Goal: Information Seeking & Learning: Learn about a topic

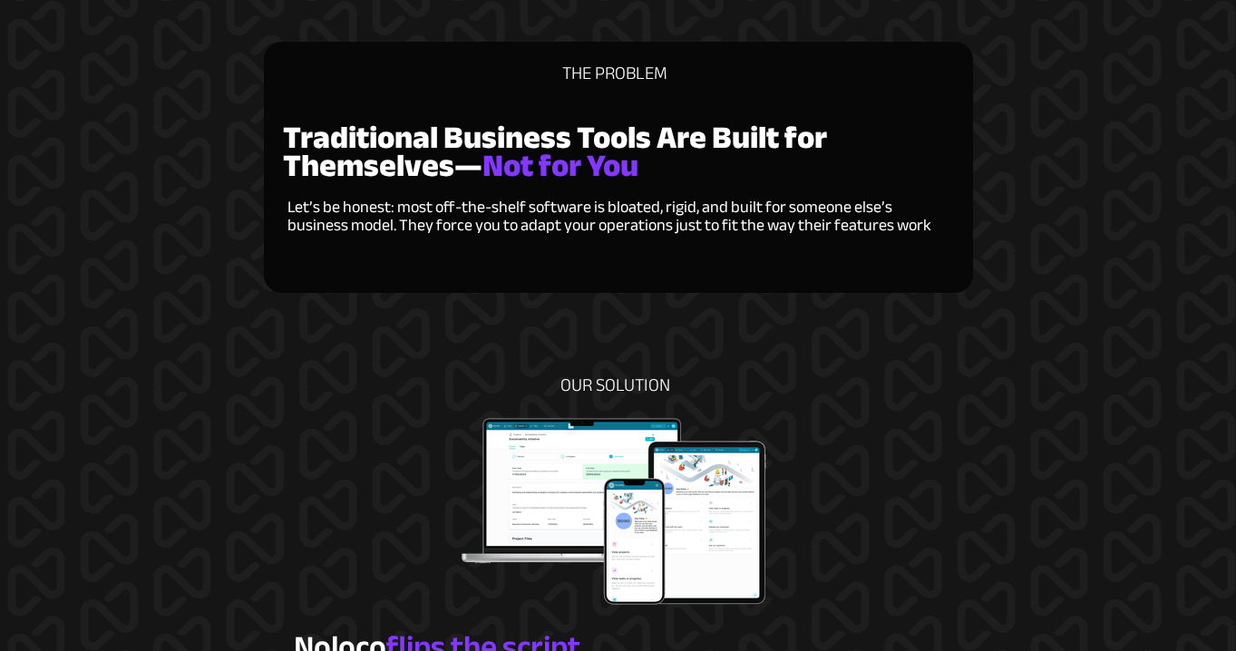
scroll to position [966, 0]
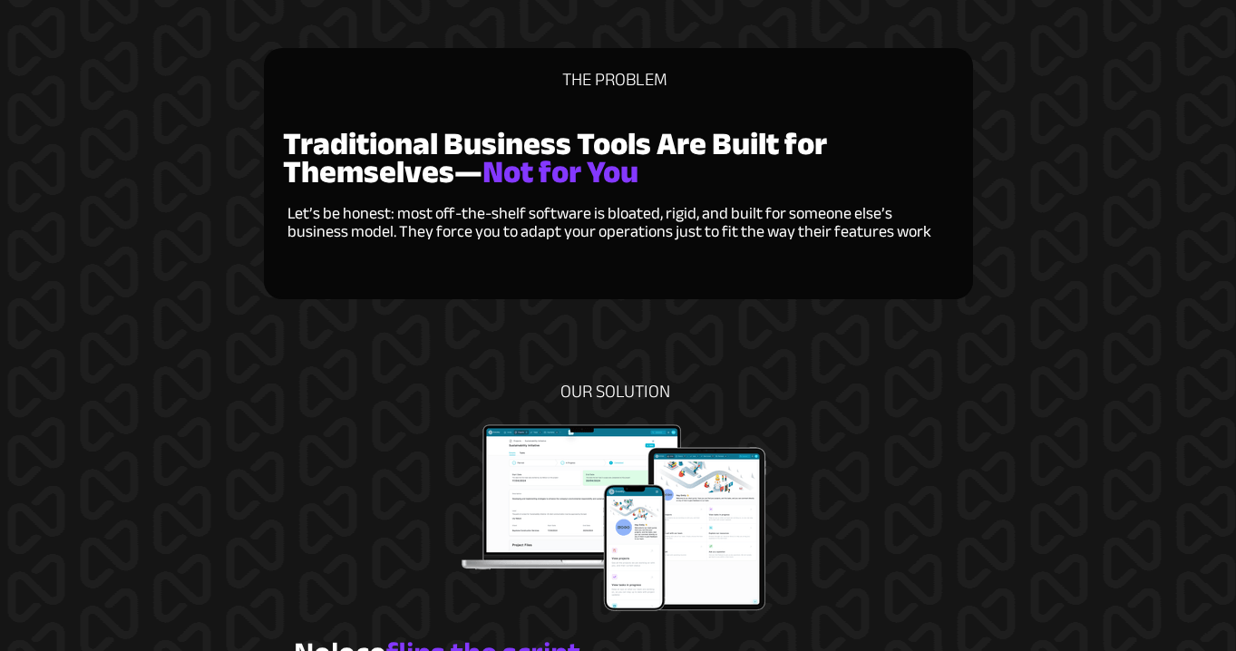
click at [397, 210] on span "Let’s be honest: most off-the-shelf software is bloated, rigid, and built for s…" at bounding box center [610, 223] width 644 height 48
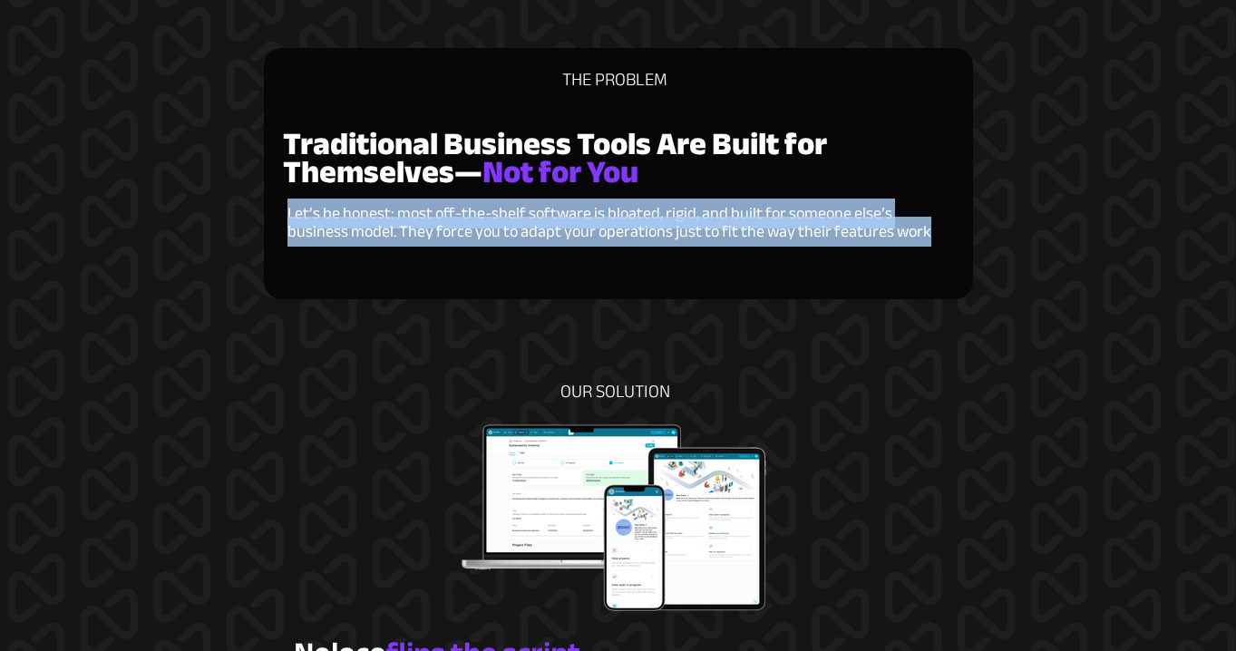
drag, startPoint x: 288, startPoint y: 212, endPoint x: 924, endPoint y: 231, distance: 636.1
click at [924, 231] on span "Let’s be honest: most off-the-shelf software is bloated, rigid, and built for s…" at bounding box center [610, 223] width 644 height 48
copy span "Let’s be honest: most off-the-shelf software is bloated, rigid, and built for s…"
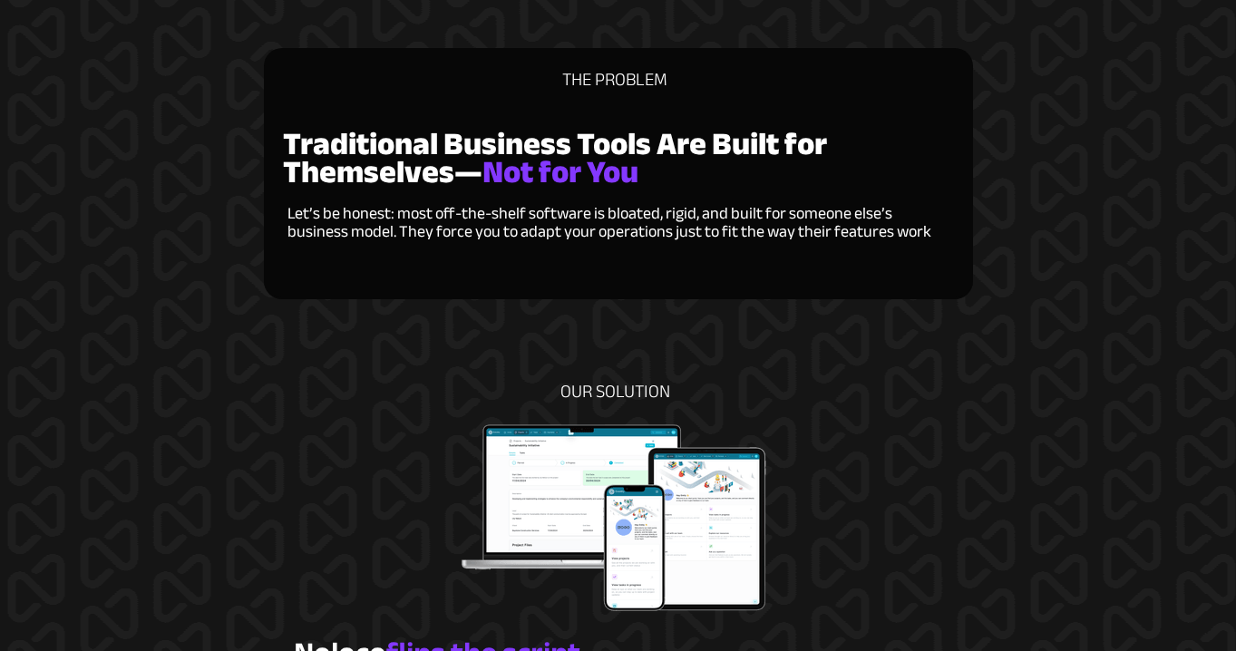
click at [471, 148] on strong "Traditional Business Tools Are Built for Themselves—" at bounding box center [555, 158] width 544 height 88
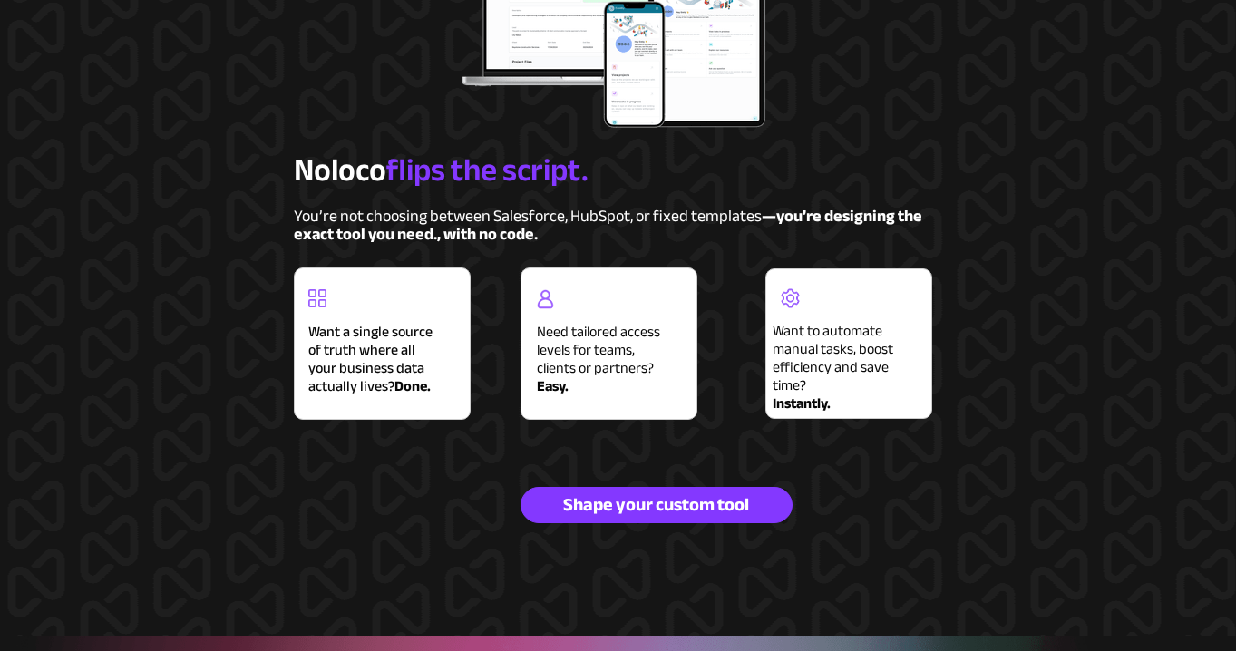
scroll to position [1450, 0]
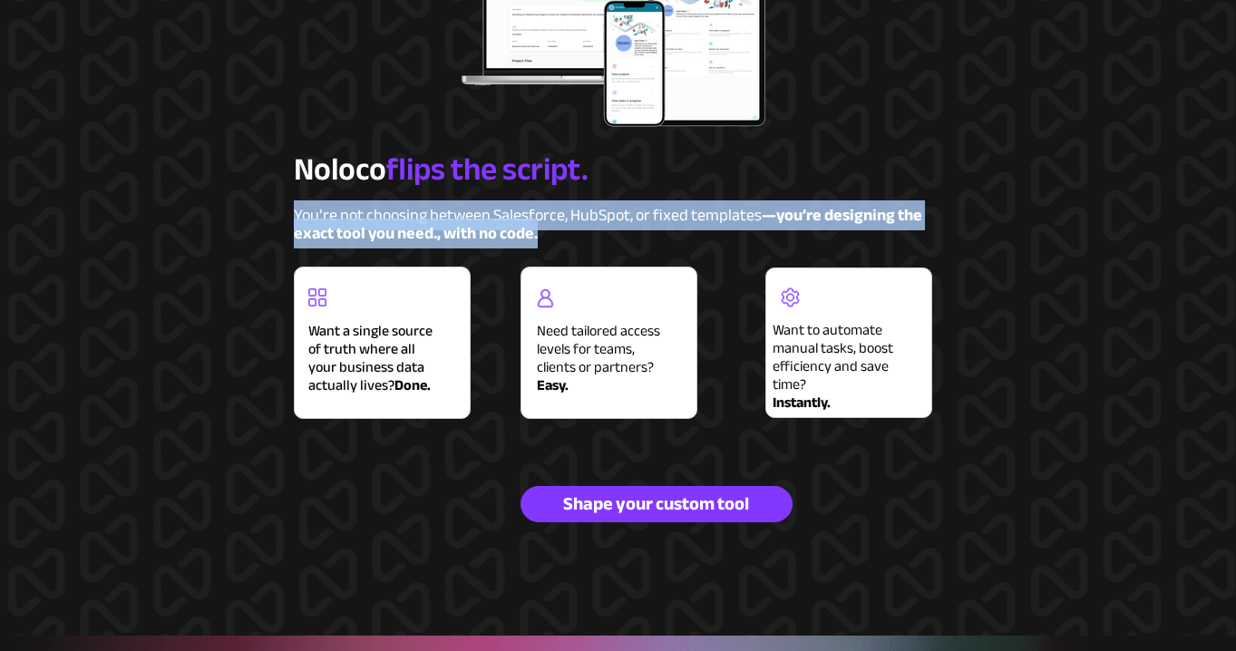
drag, startPoint x: 295, startPoint y: 214, endPoint x: 554, endPoint y: 238, distance: 260.5
click at [554, 238] on p "You’re not choosing between Salesforce, HubSpot, or fixed templates —you’re des…" at bounding box center [618, 225] width 649 height 36
copy p "You’re not choosing between Salesforce, HubSpot, or fixed templates —you’re des…"
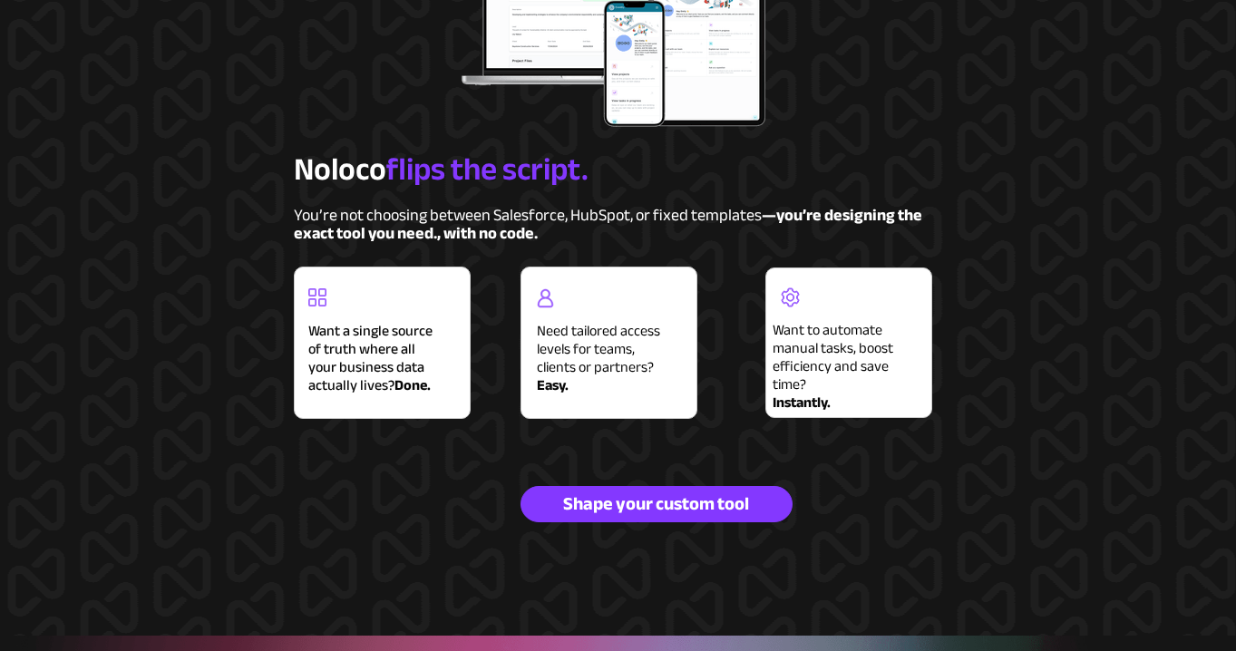
click at [949, 201] on div at bounding box center [618, 66] width 853 height 1137
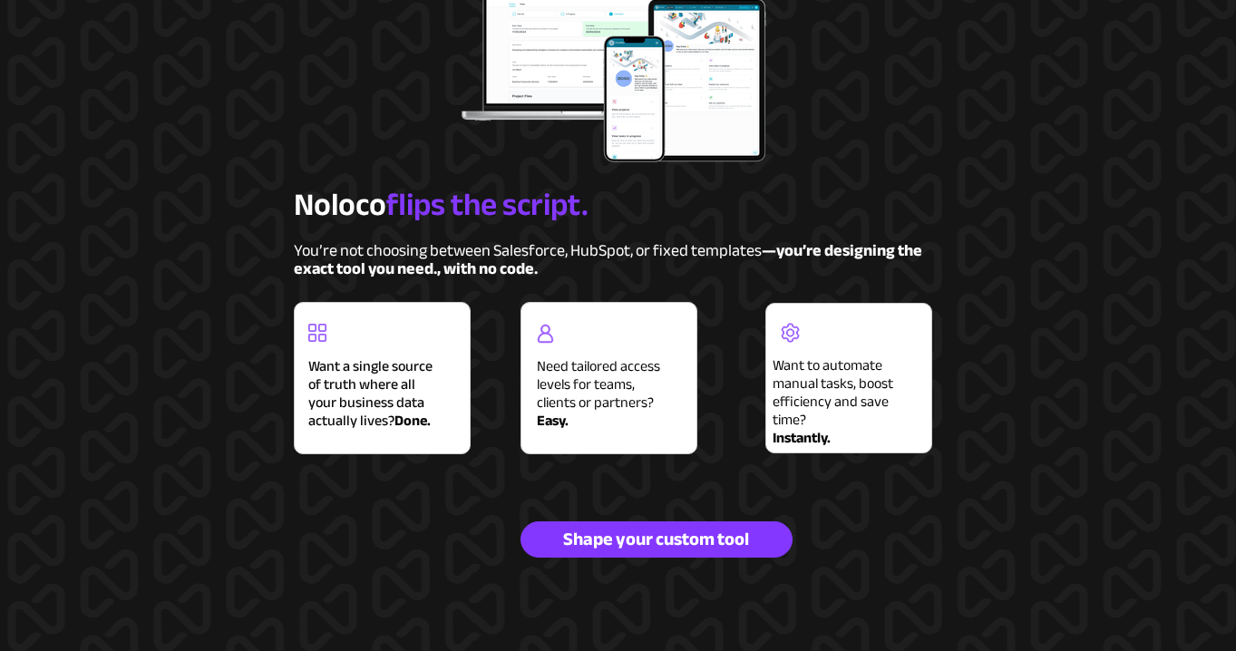
scroll to position [1417, 0]
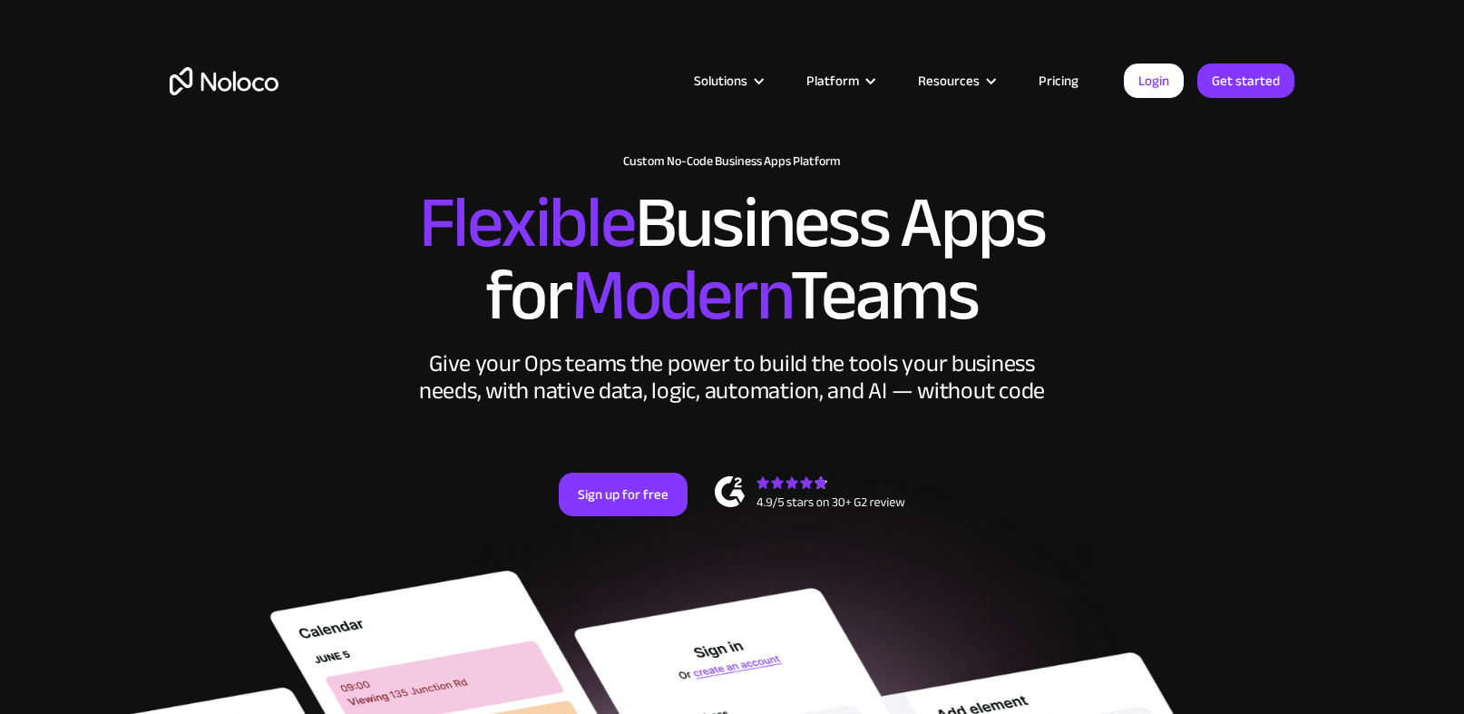
click at [1060, 75] on link "Pricing" at bounding box center [1058, 81] width 85 height 24
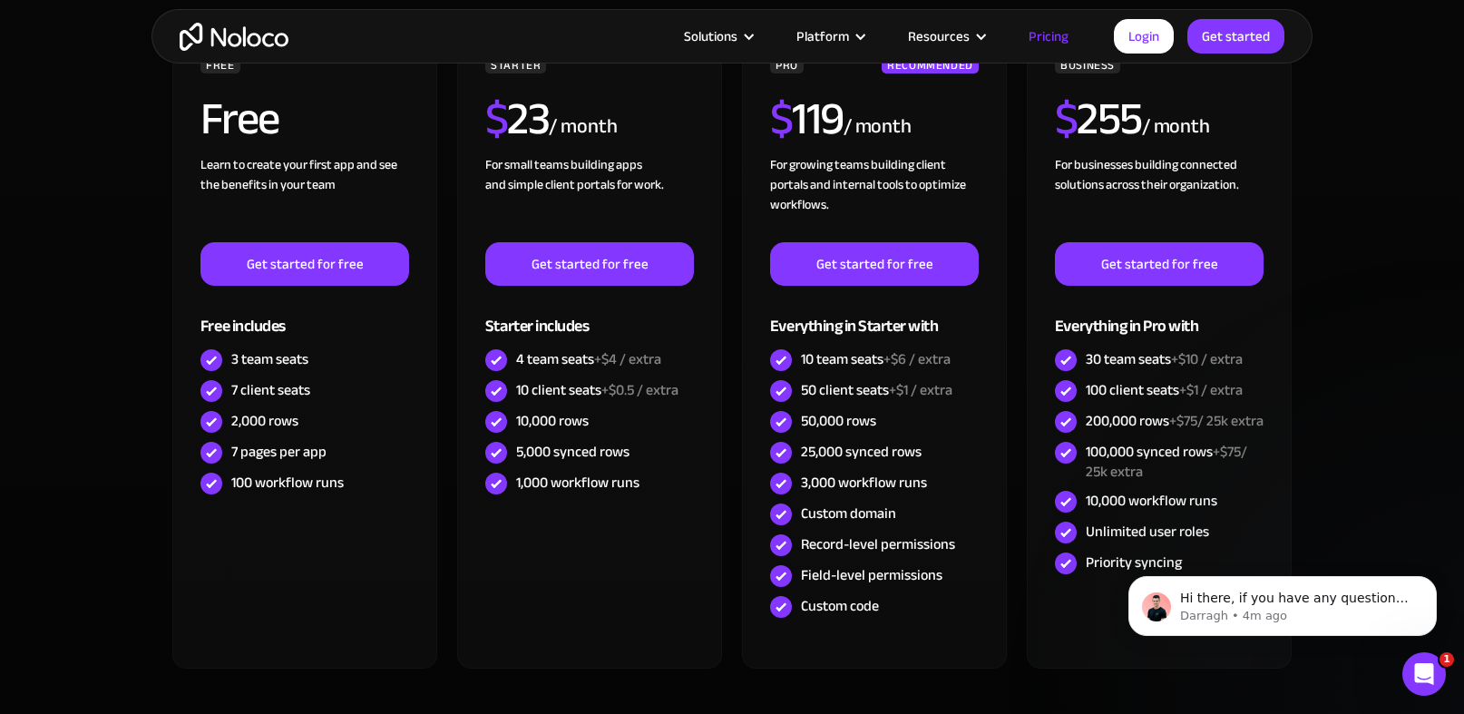
scroll to position [595, 0]
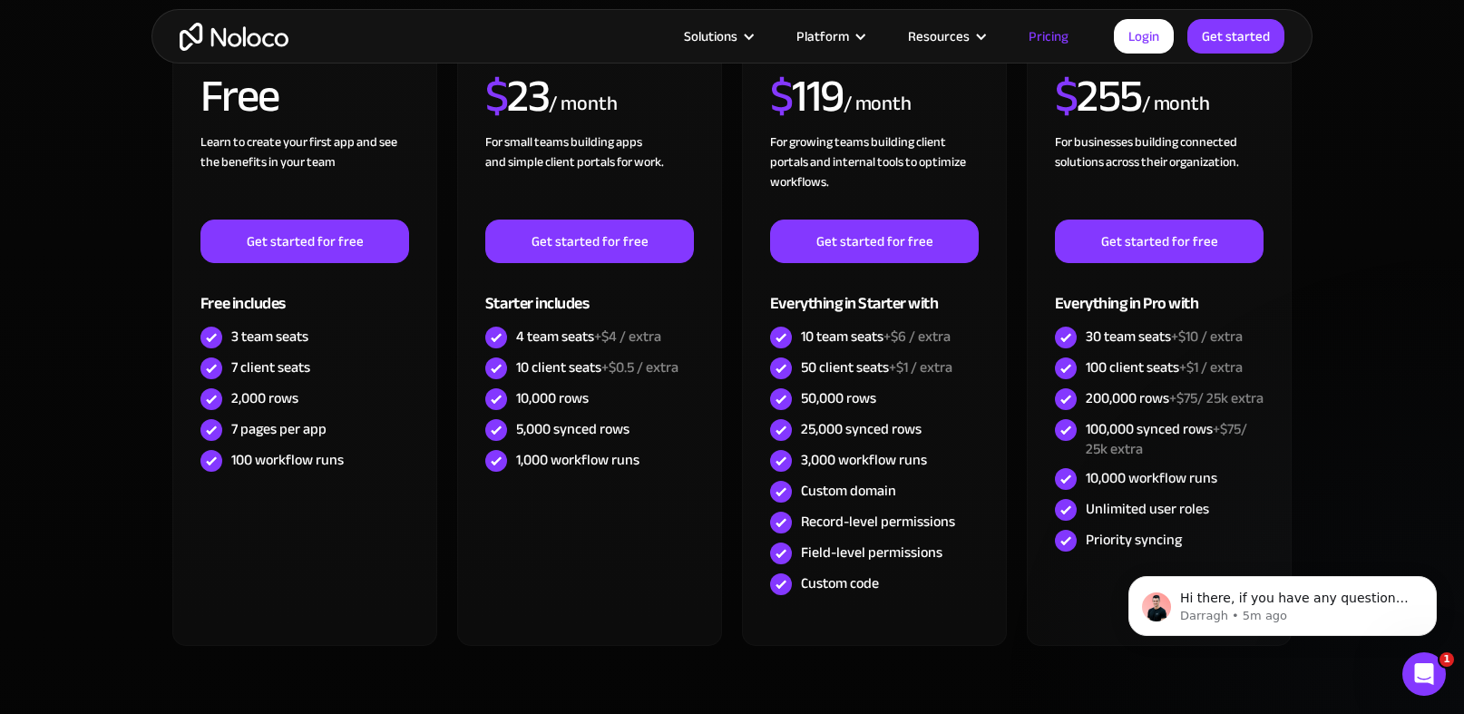
click at [1325, 264] on section "CHOOSE YOUR PLAN Monthly Yearly SAVE 20% Monthly Yearly SAVE 20% FREE Free Lear…" at bounding box center [732, 329] width 1464 height 934
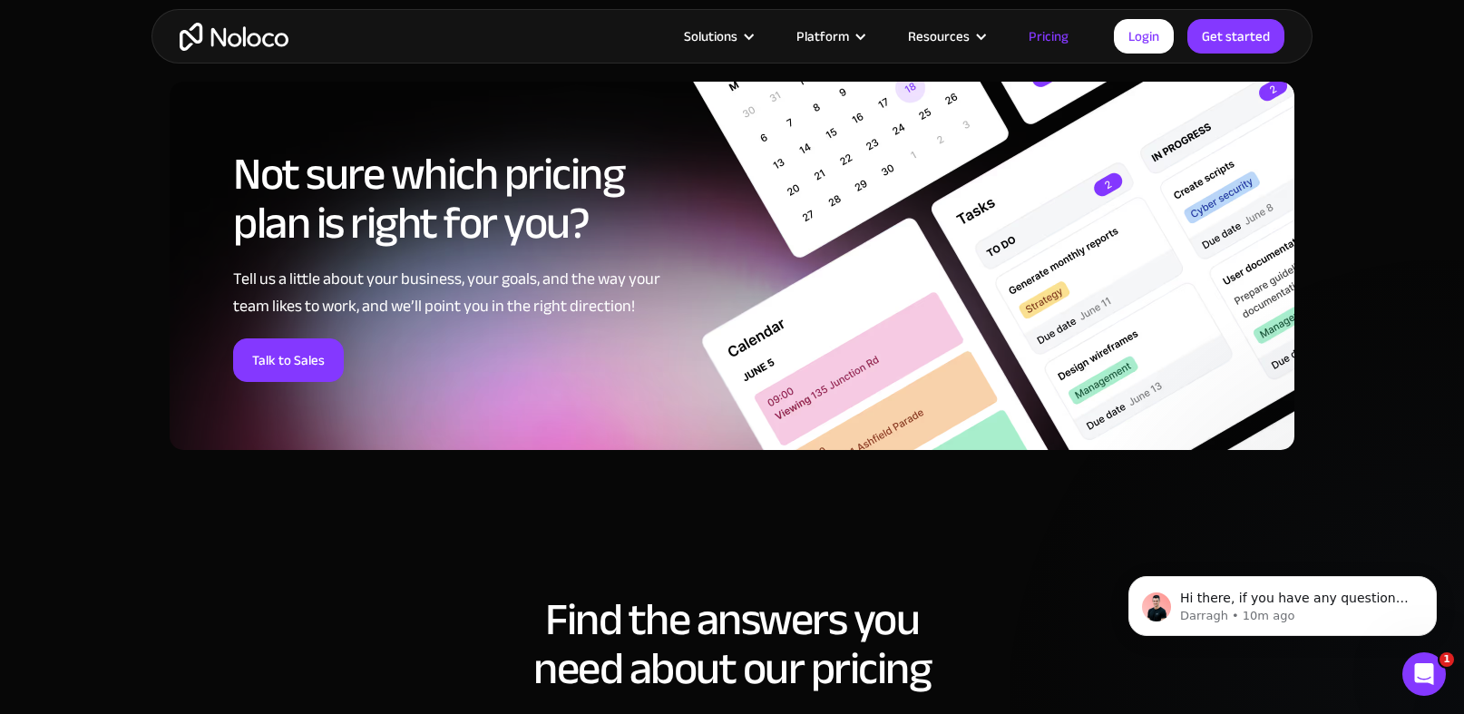
scroll to position [7340, 0]
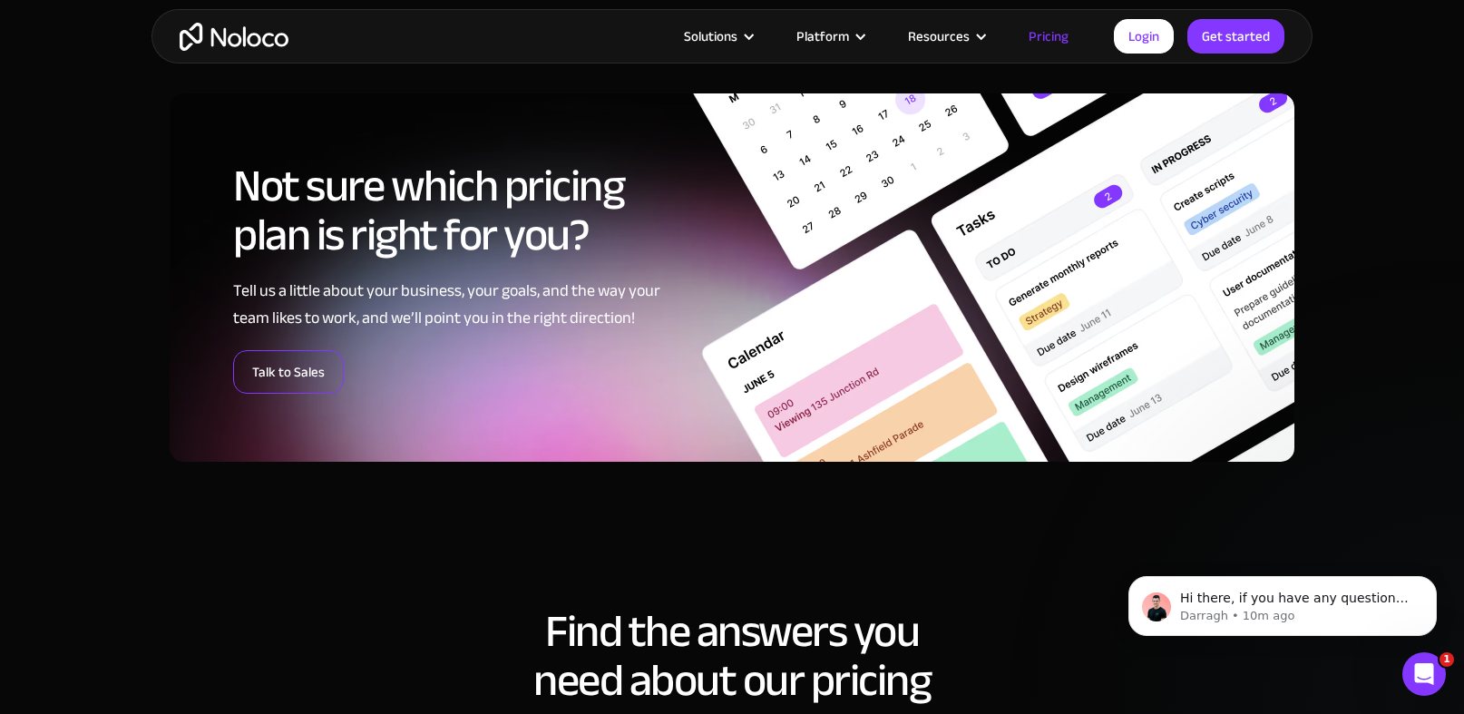
click at [299, 366] on link "Talk to Sales" at bounding box center [288, 372] width 111 height 44
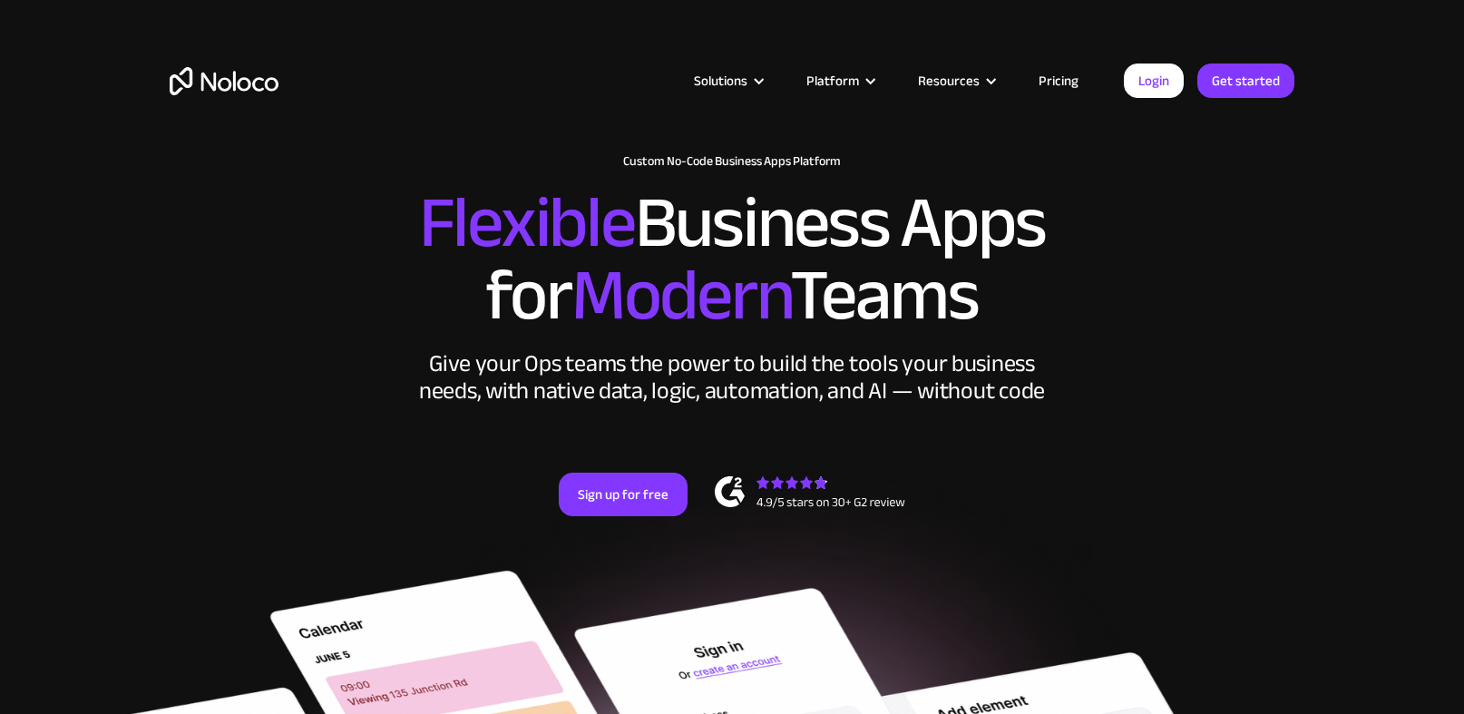
click at [1063, 84] on link "Pricing" at bounding box center [1058, 81] width 85 height 24
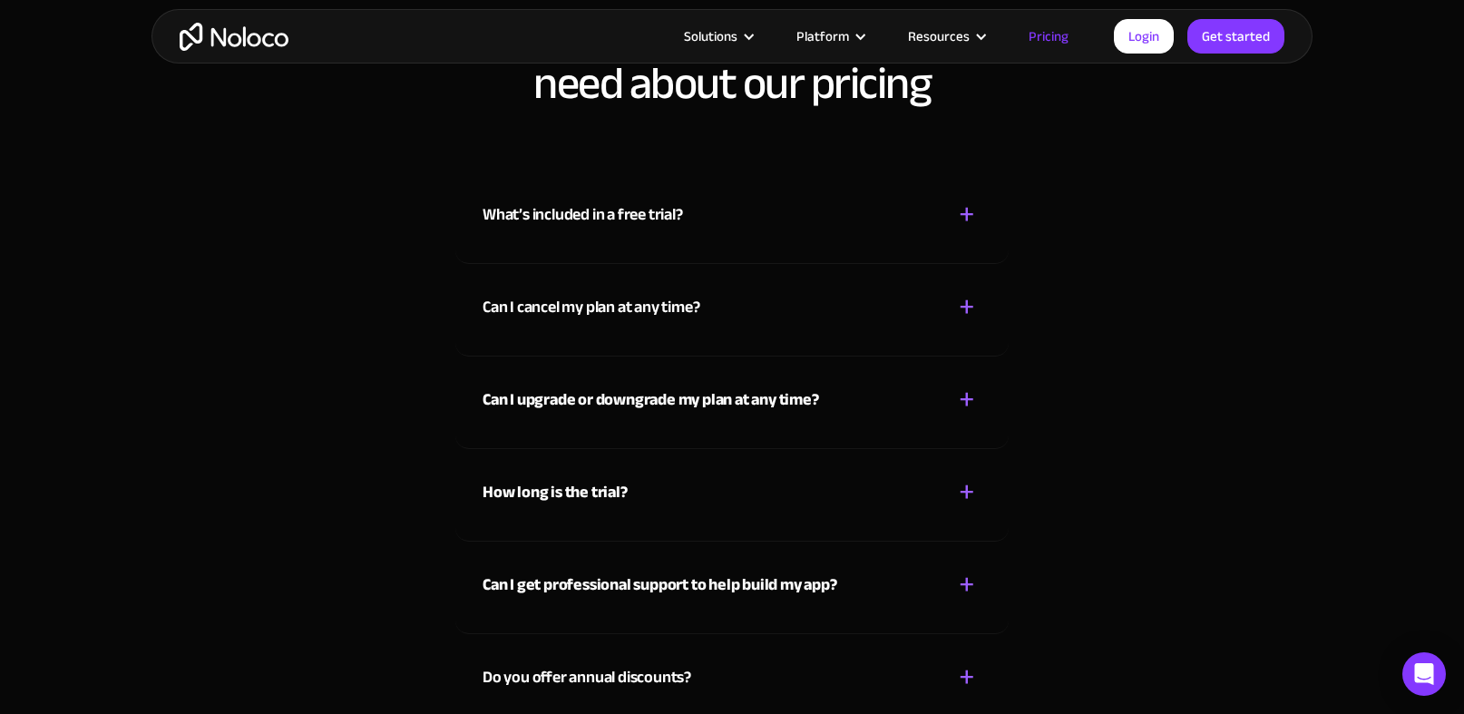
scroll to position [7943, 0]
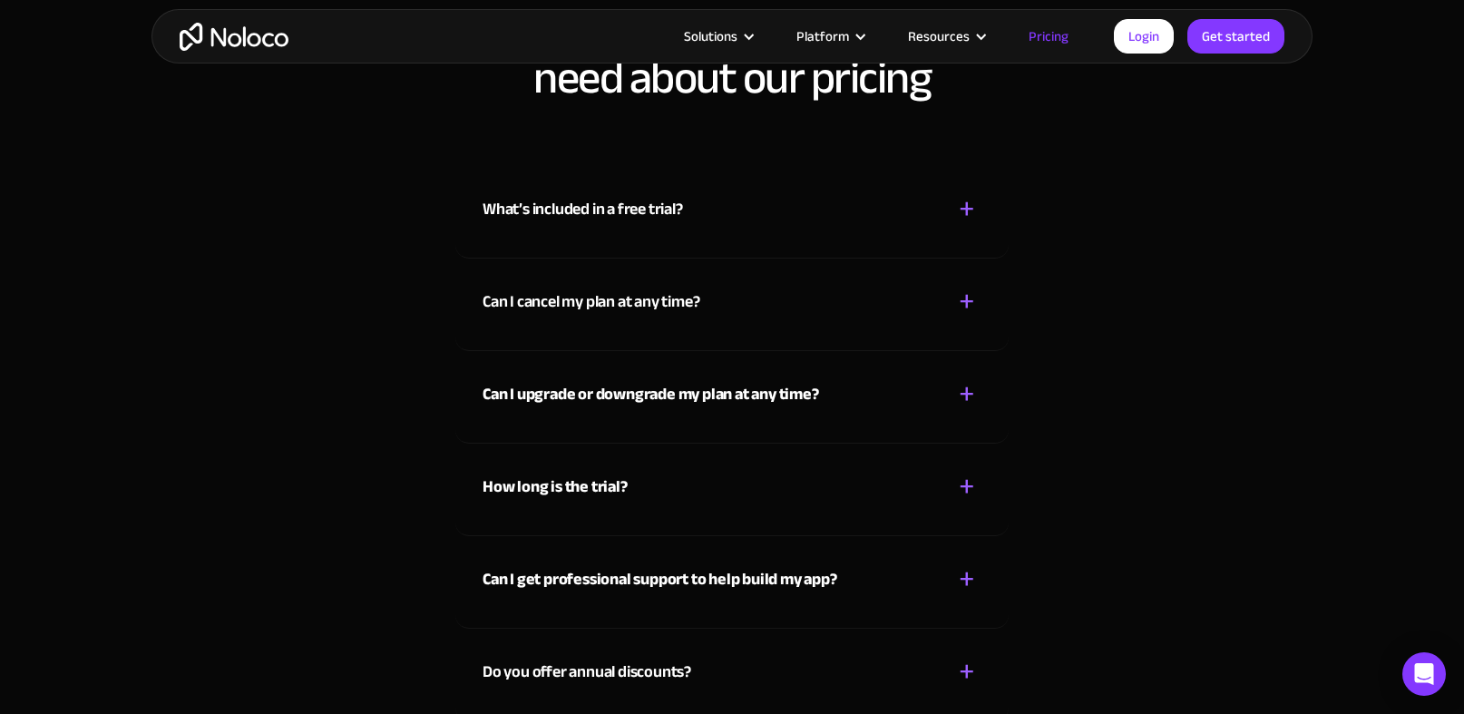
click at [970, 210] on div "+" at bounding box center [967, 209] width 16 height 32
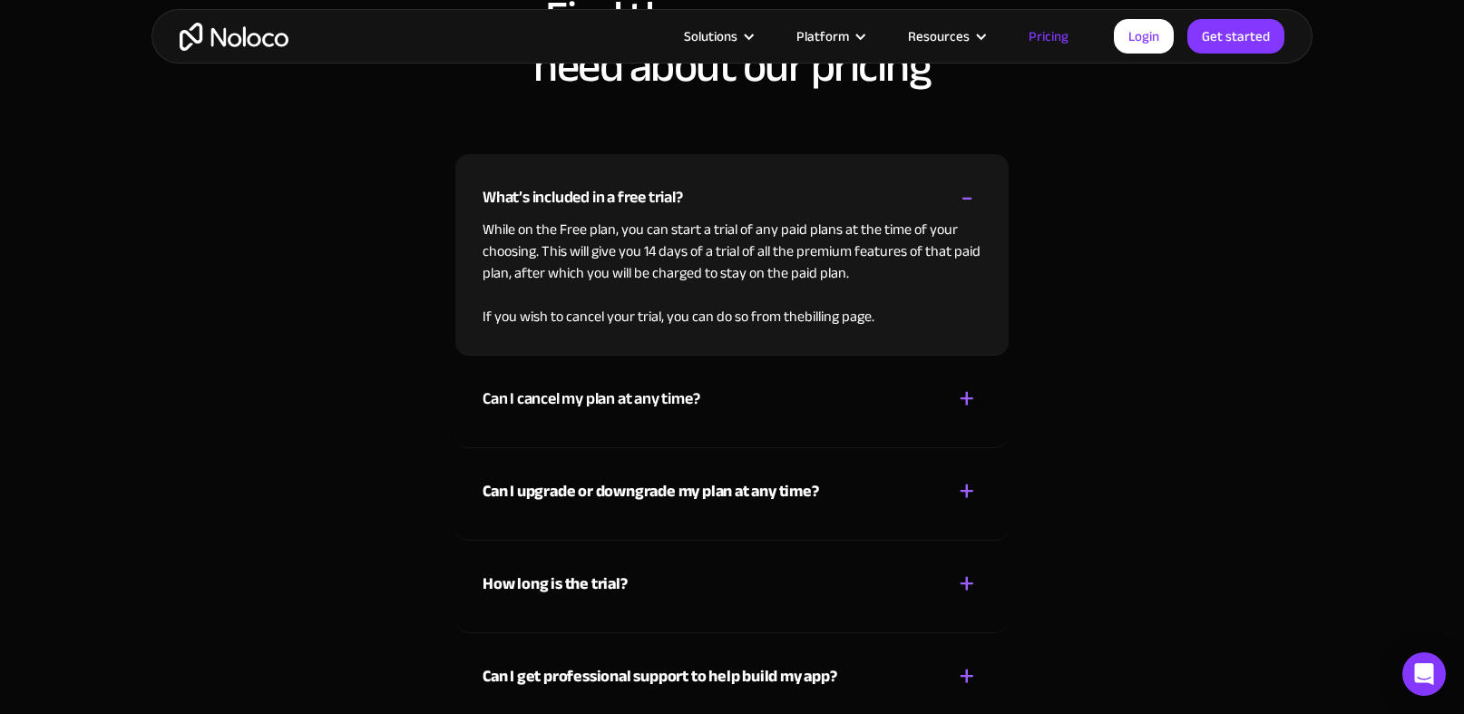
scroll to position [7956, 0]
click at [966, 200] on div "-" at bounding box center [967, 196] width 13 height 32
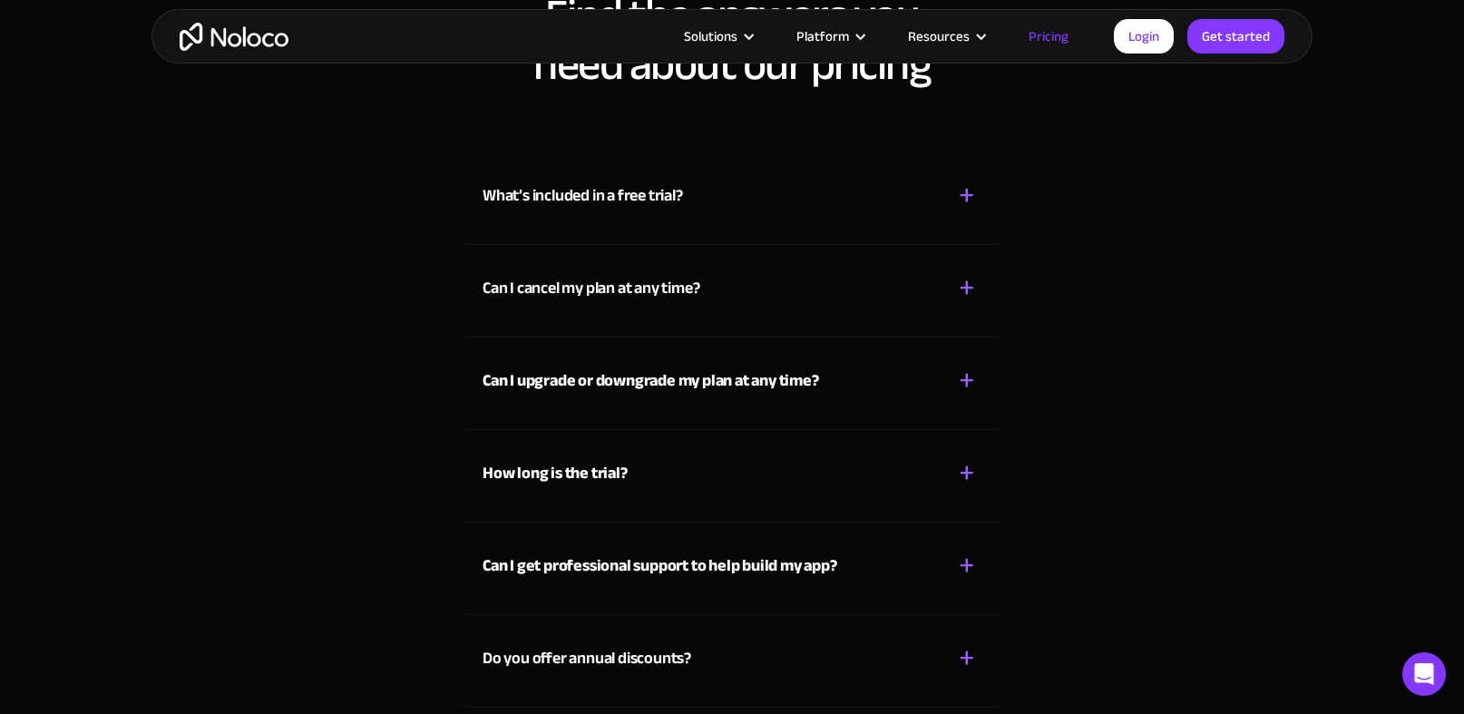
click at [967, 289] on div "+" at bounding box center [967, 288] width 16 height 32
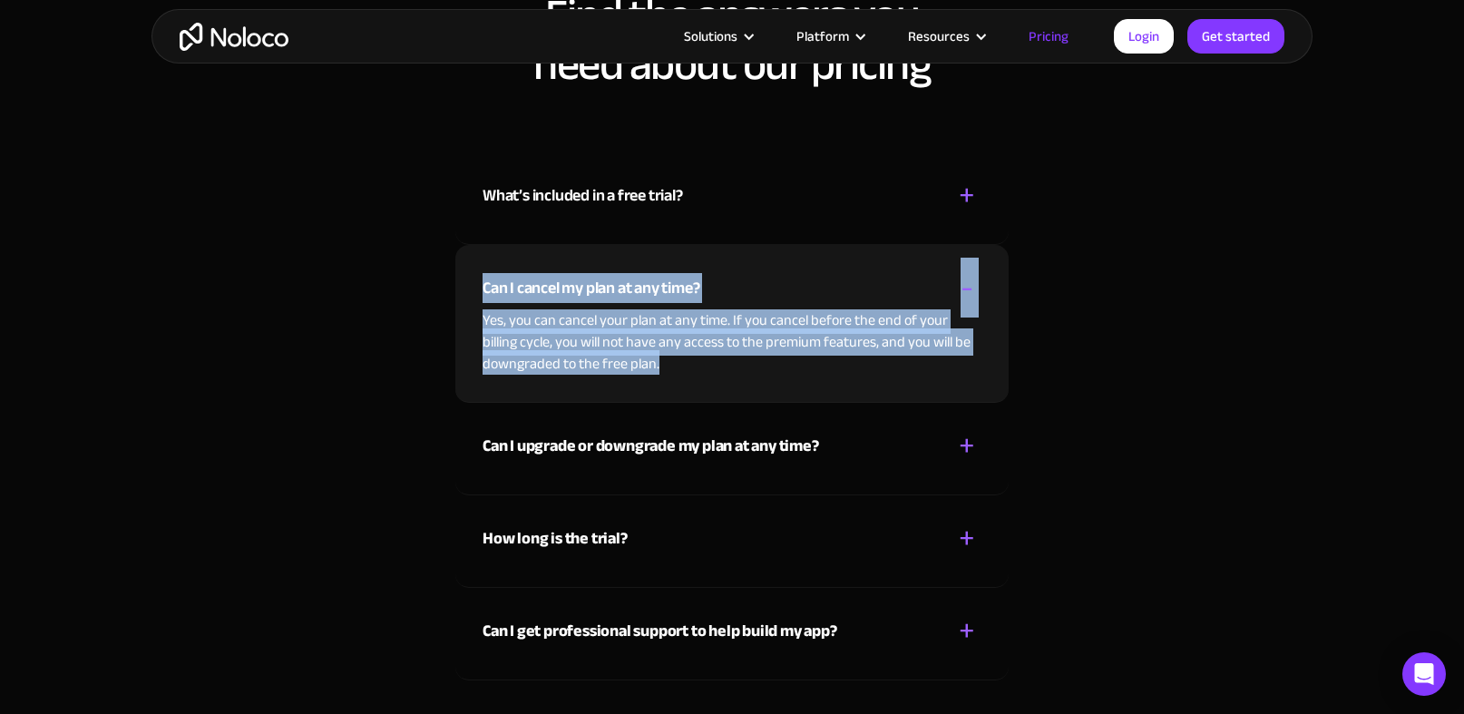
copy div "Can I cancel my plan at any time? + - Yes, you can cancel your plan at any time…"
drag, startPoint x: 475, startPoint y: 283, endPoint x: 701, endPoint y: 392, distance: 250.7
click at [701, 392] on div "Can I cancel my plan at any time? + - Yes, you can cancel your plan at any time…" at bounding box center [731, 324] width 553 height 158
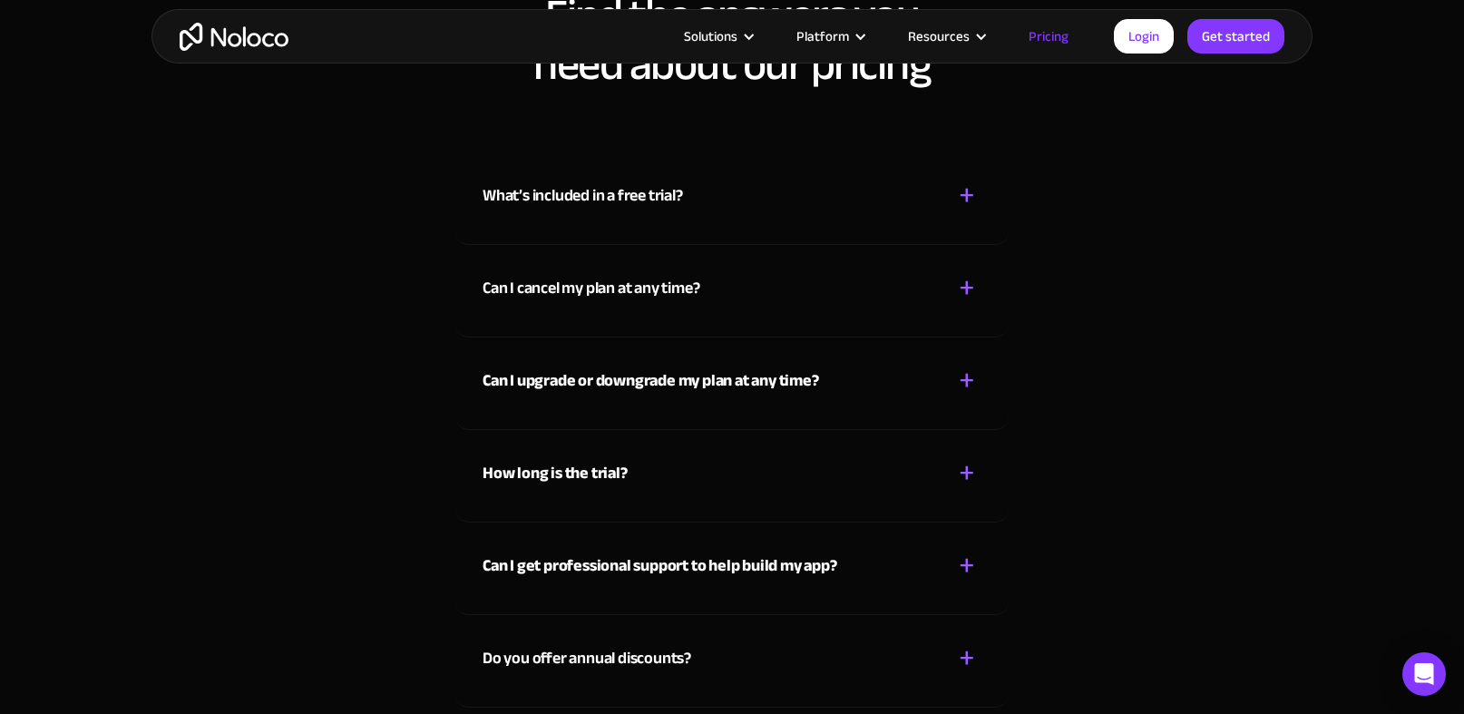
click at [782, 398] on div "Can I upgrade or downgrade my plan at any time? + -" at bounding box center [732, 369] width 499 height 64
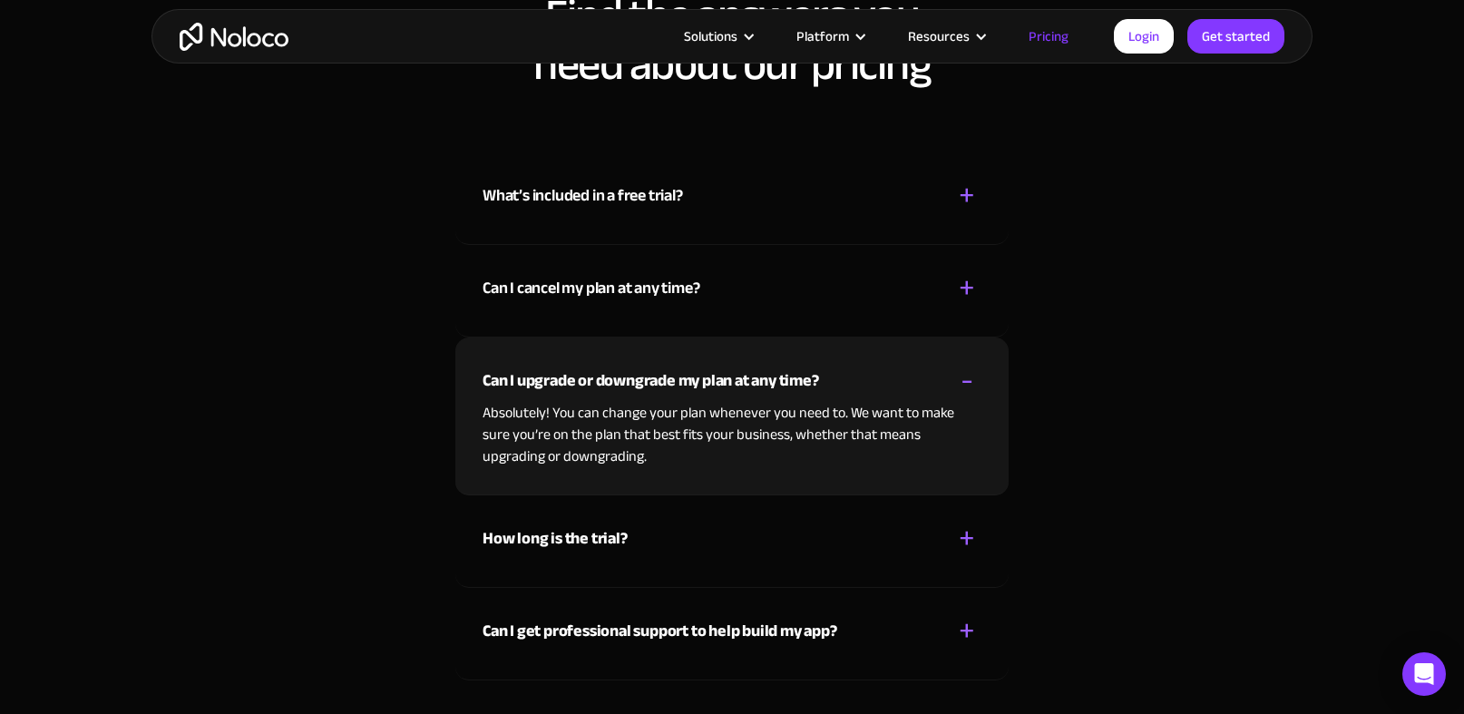
scroll to position [7967, 0]
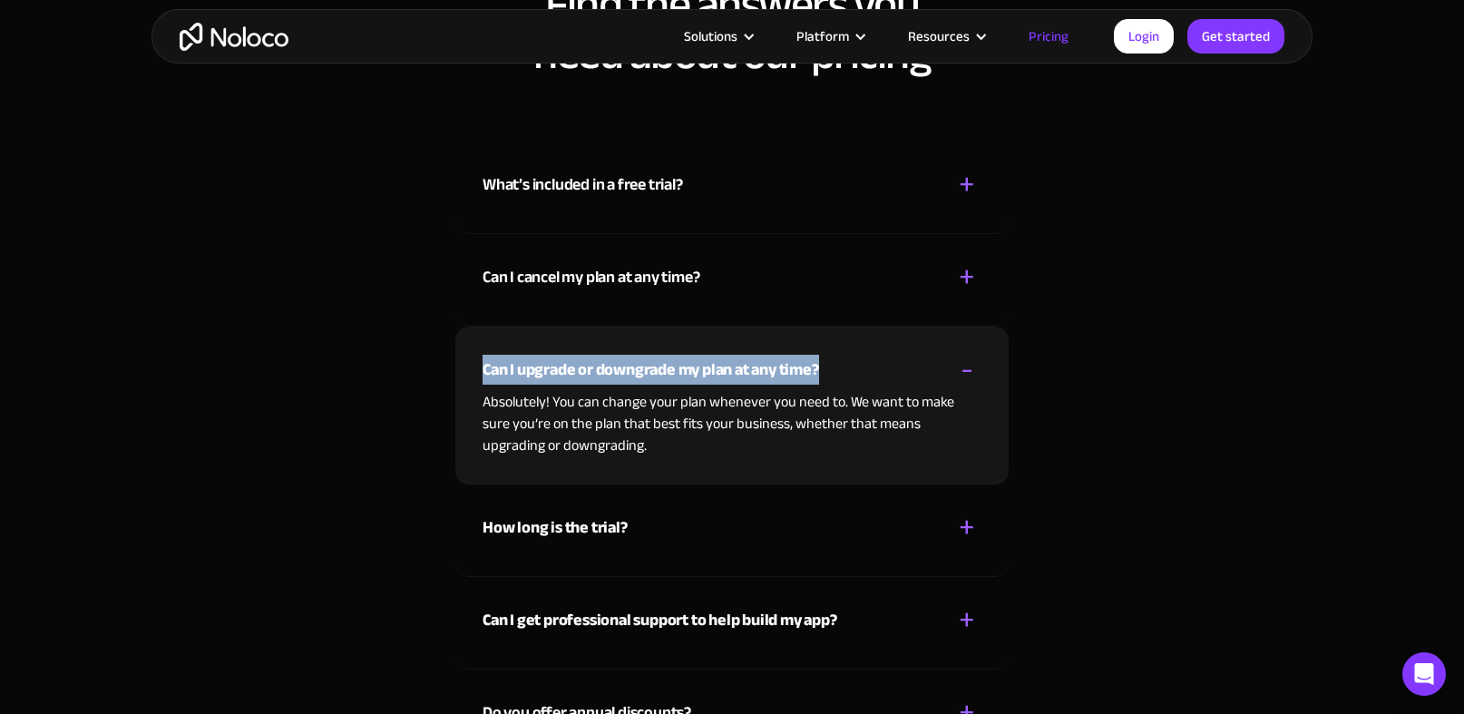
drag, startPoint x: 473, startPoint y: 372, endPoint x: 844, endPoint y: 368, distance: 371.0
click at [844, 368] on div "Can I upgrade or downgrade my plan at any time? + - Absolutely! You can change …" at bounding box center [731, 406] width 553 height 158
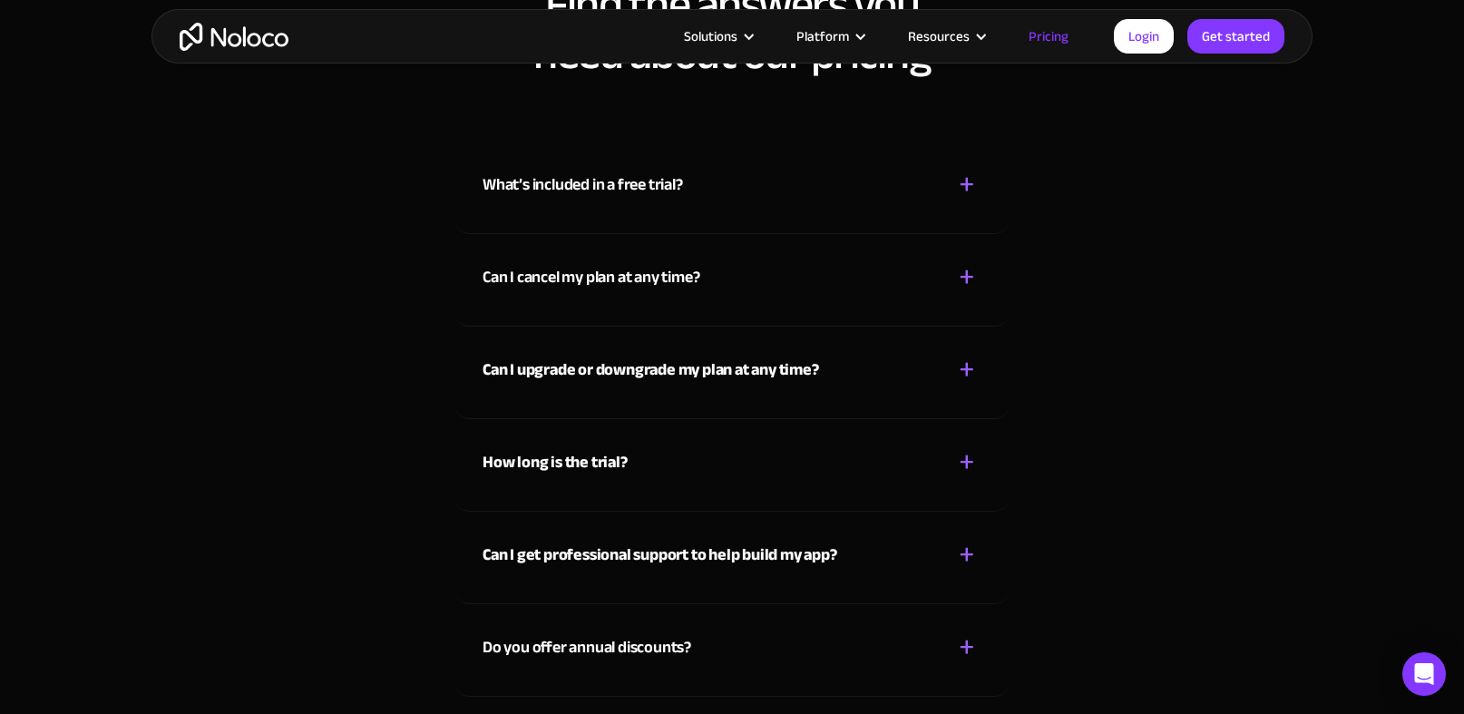
click at [849, 371] on div "Can I upgrade or downgrade my plan at any time? + -" at bounding box center [732, 359] width 499 height 64
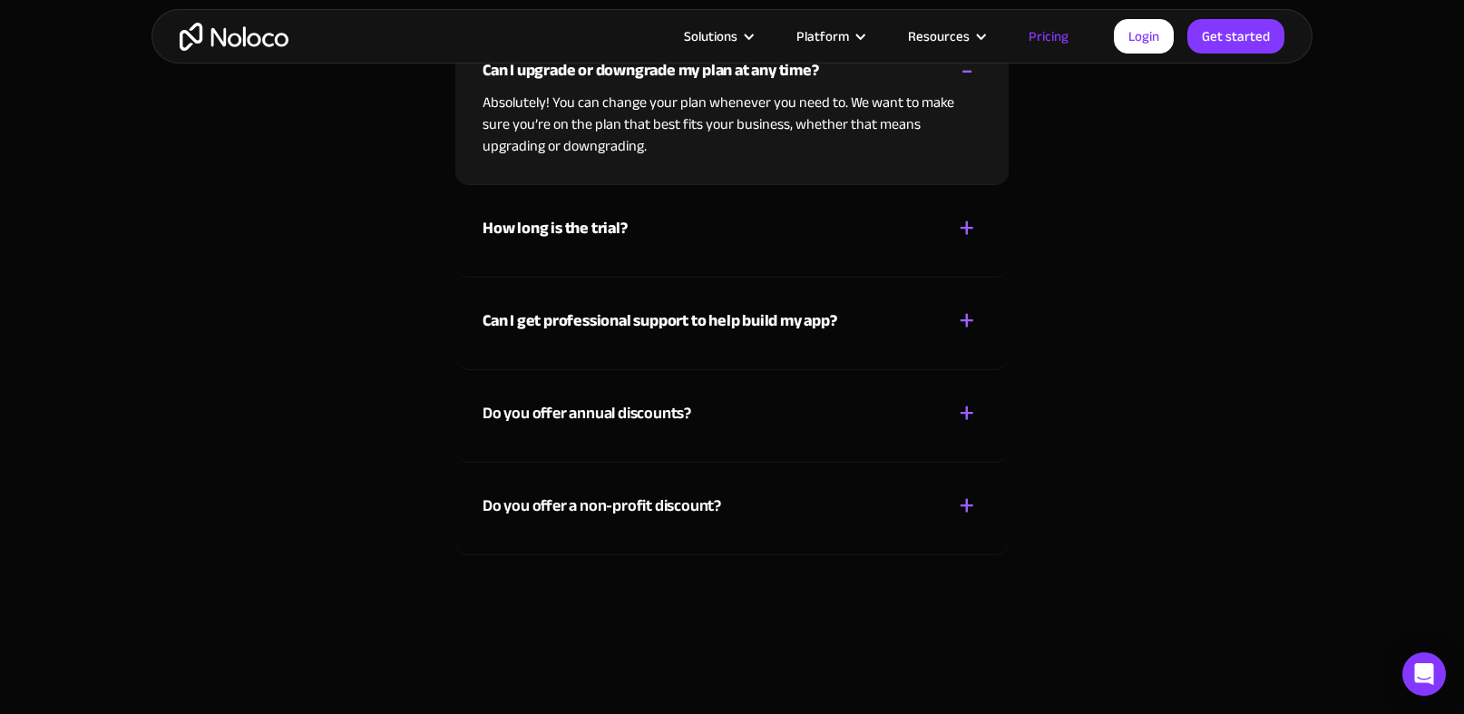
scroll to position [8282, 0]
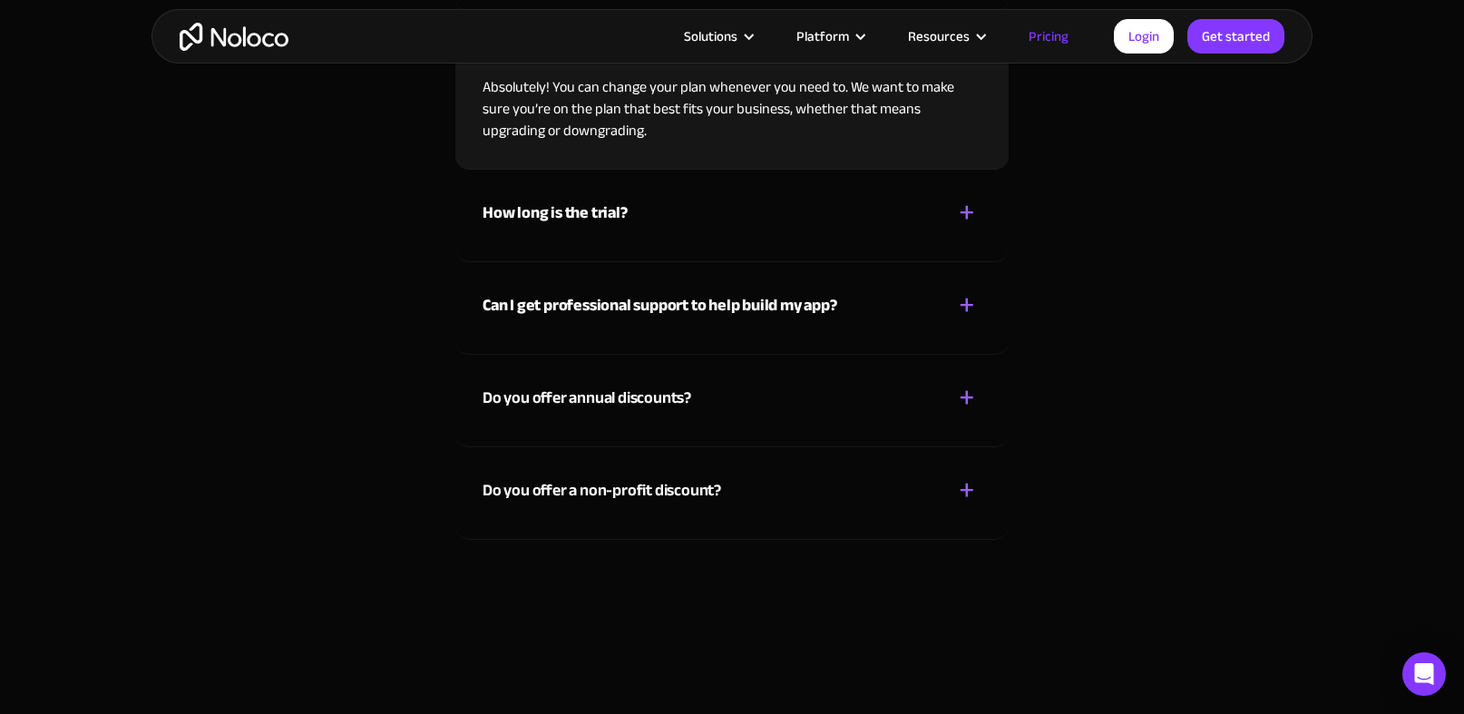
click at [961, 302] on div "+" at bounding box center [967, 305] width 16 height 32
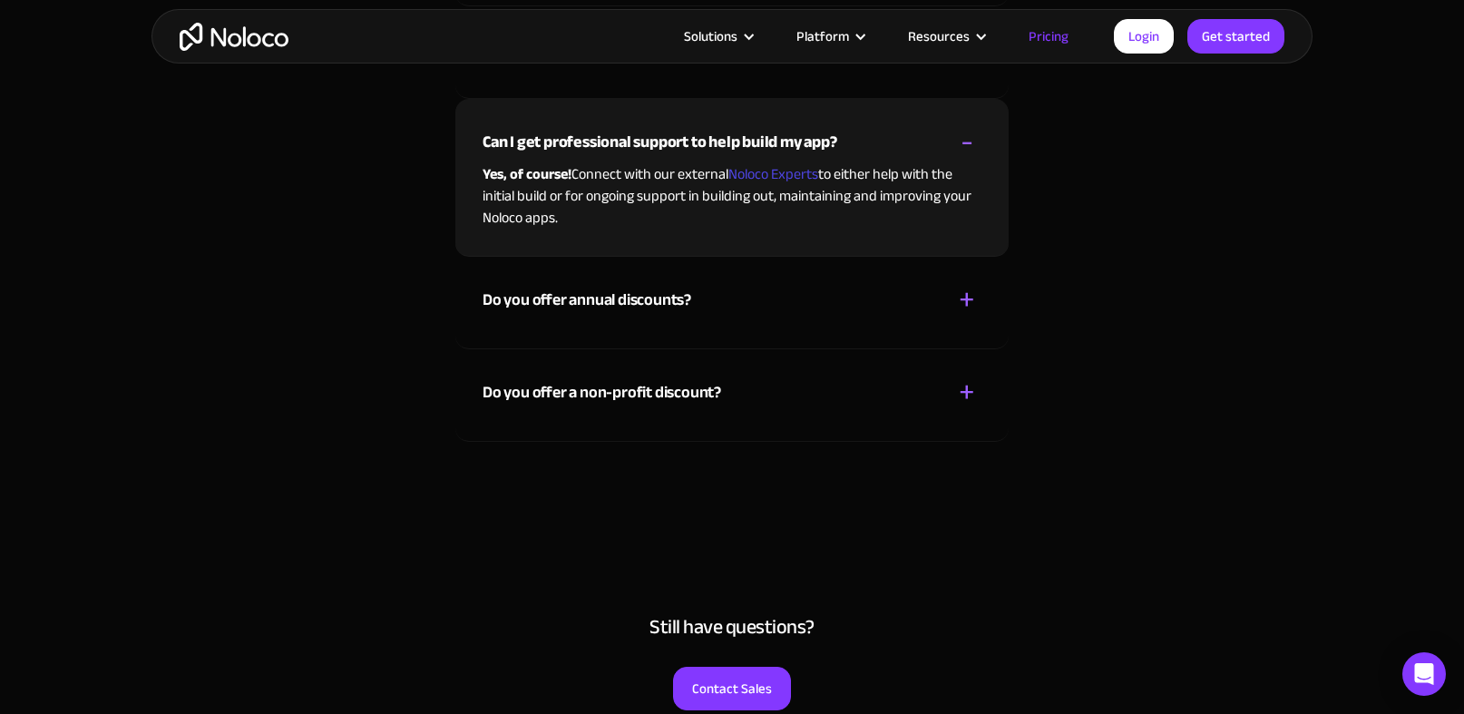
scroll to position [8401, 0]
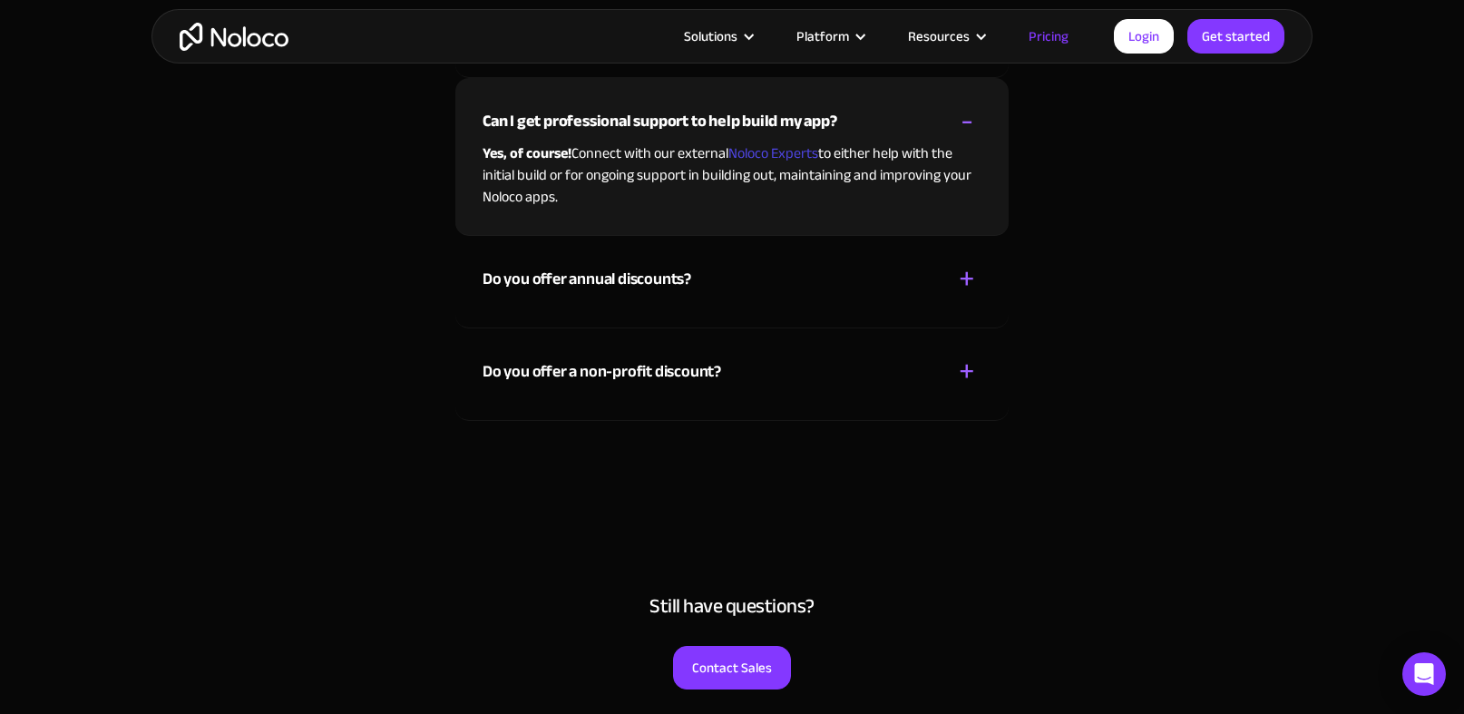
click at [815, 300] on div "Do you offer annual discounts? + - We offer discounts for customers who choose …" at bounding box center [731, 282] width 553 height 93
